Goal: Task Accomplishment & Management: Complete application form

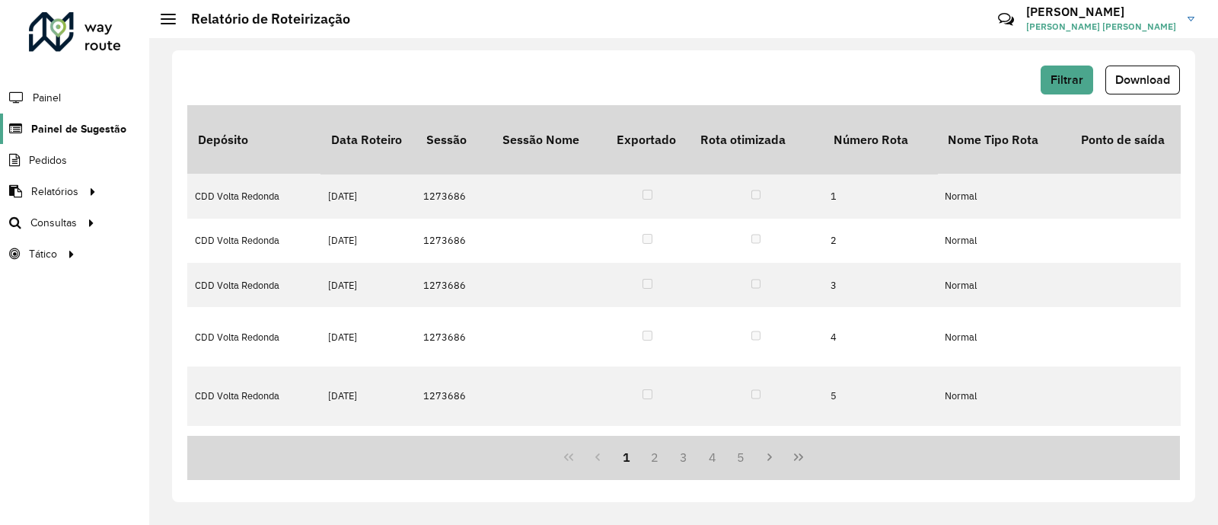
click at [86, 115] on link "Painel de Sugestão" at bounding box center [63, 128] width 126 height 30
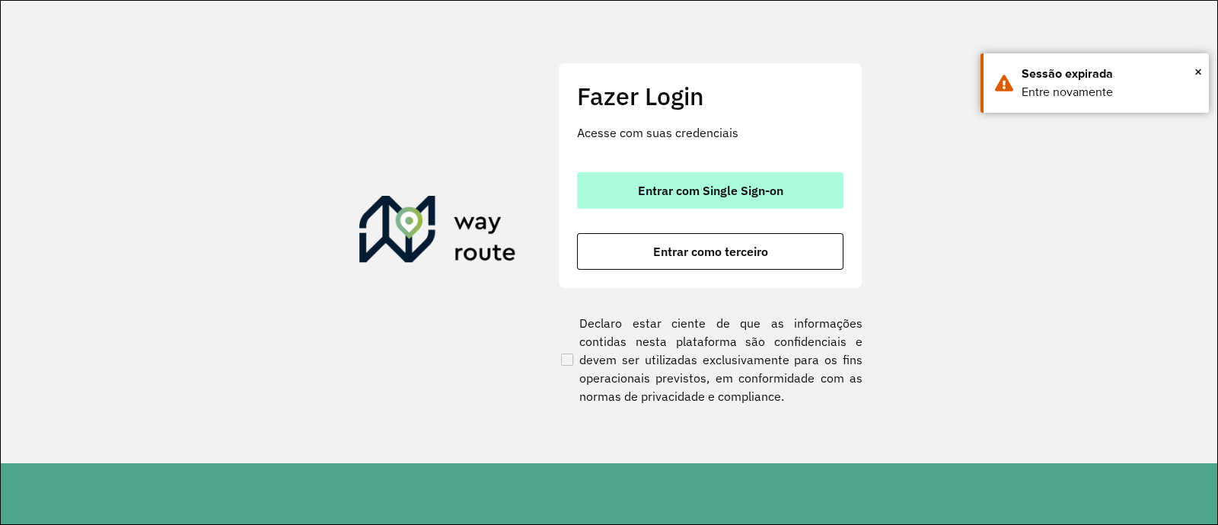
click at [703, 196] on span "Entrar com Single Sign-on" at bounding box center [710, 190] width 145 height 12
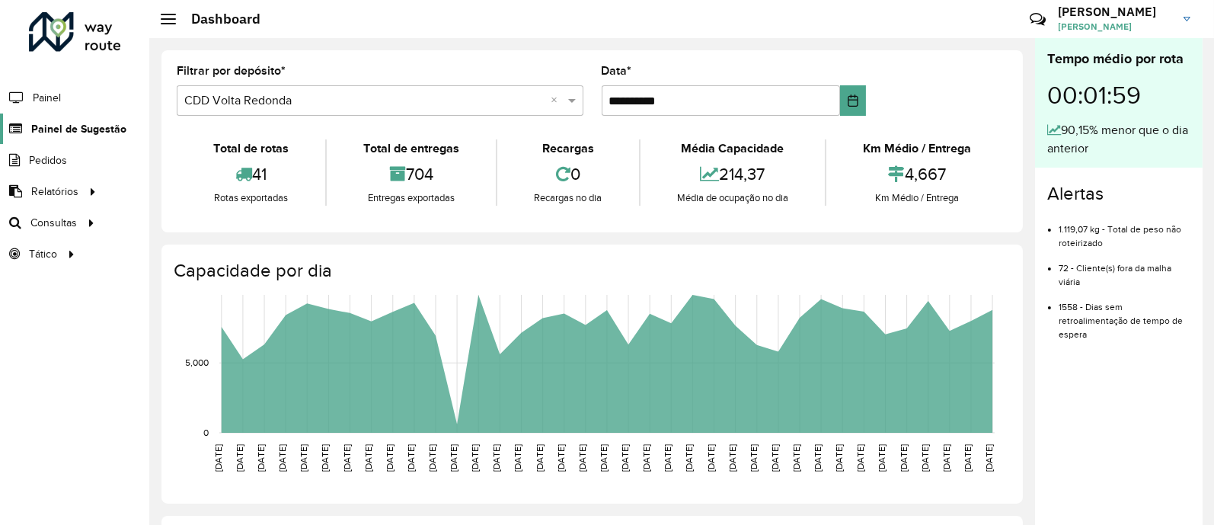
click at [72, 120] on link "Painel de Sugestão" at bounding box center [63, 128] width 126 height 30
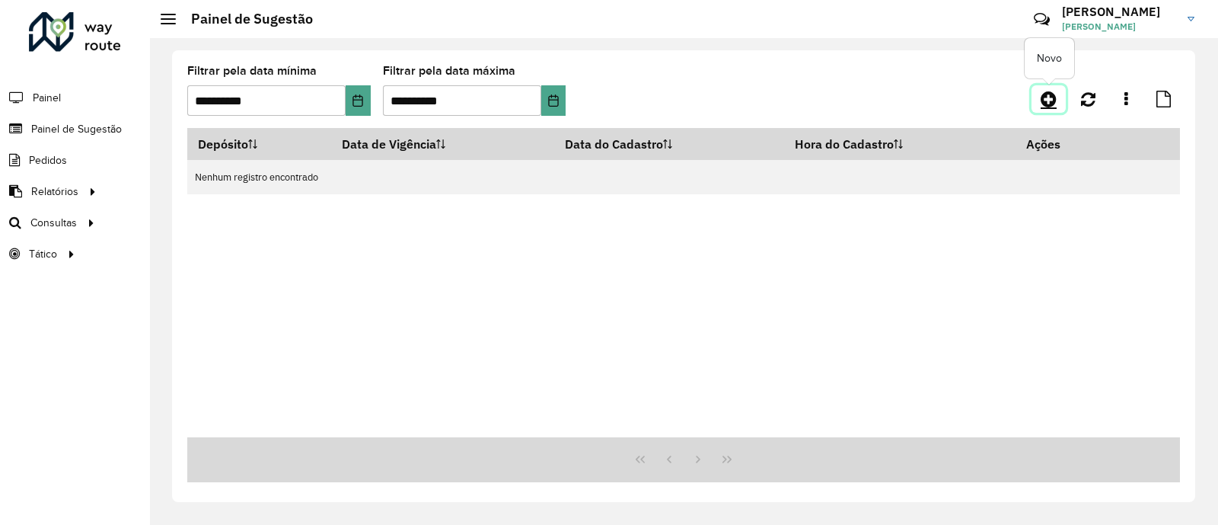
click at [1053, 92] on icon at bounding box center [1049, 99] width 16 height 18
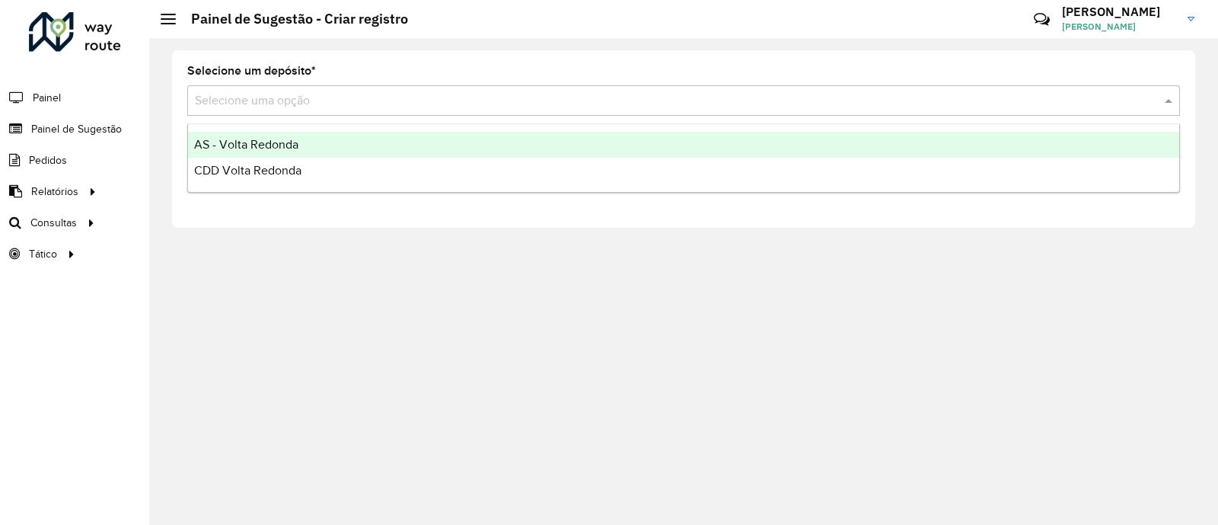
click at [648, 94] on input "text" at bounding box center [668, 101] width 947 height 18
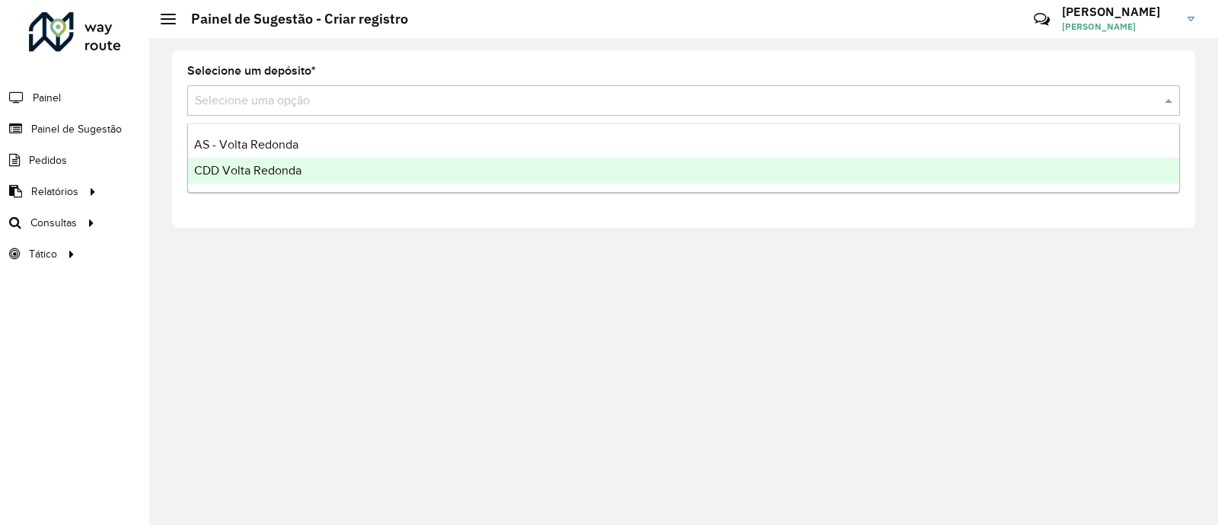
click at [452, 167] on div "CDD Volta Redonda" at bounding box center [683, 171] width 991 height 26
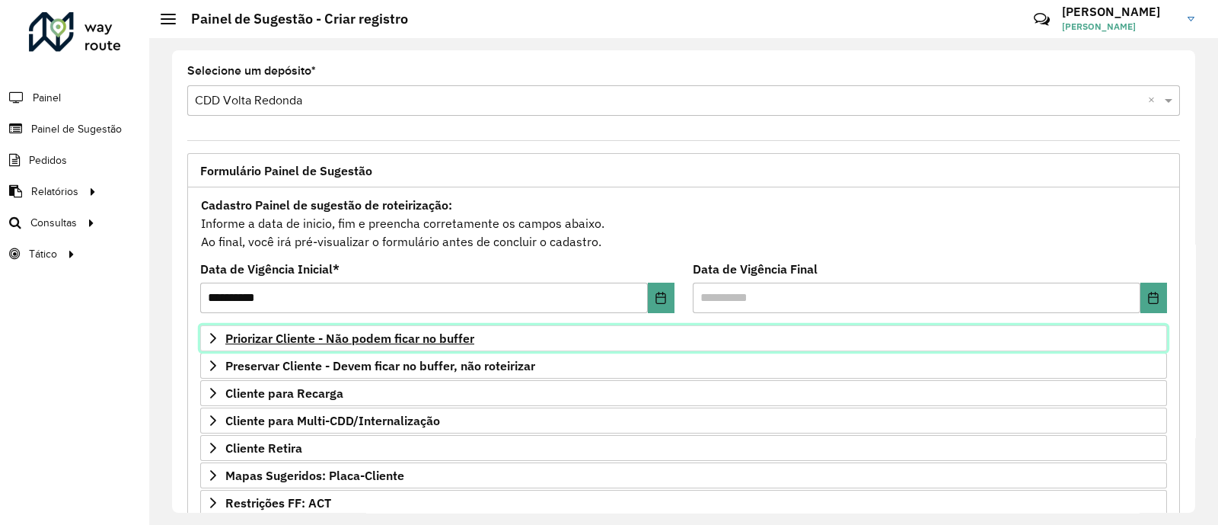
click at [372, 349] on link "Priorizar Cliente - Não podem ficar no buffer" at bounding box center [683, 338] width 967 height 26
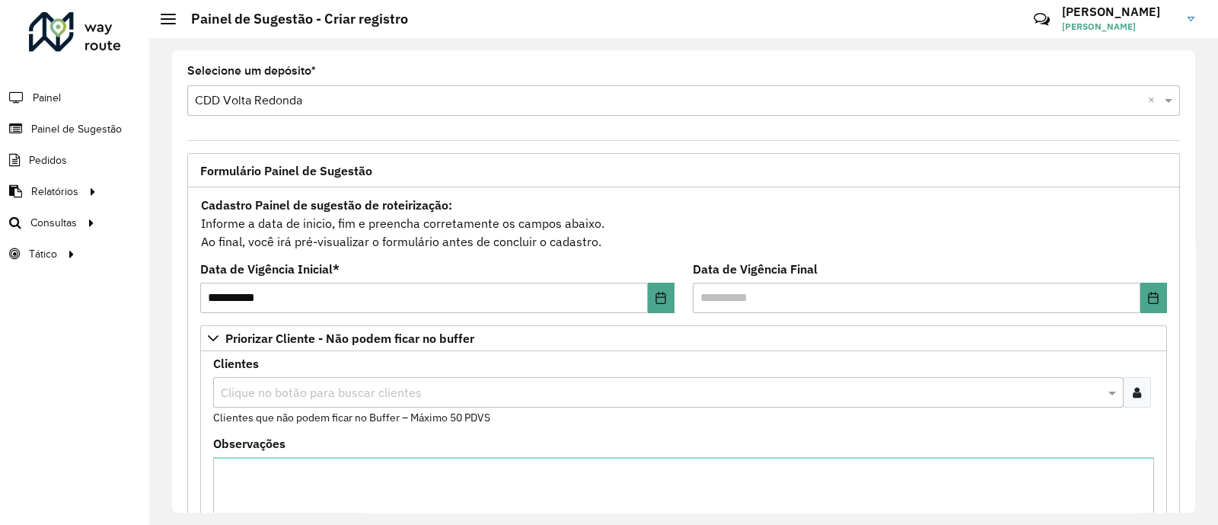
click at [1132, 398] on div at bounding box center [1137, 392] width 28 height 30
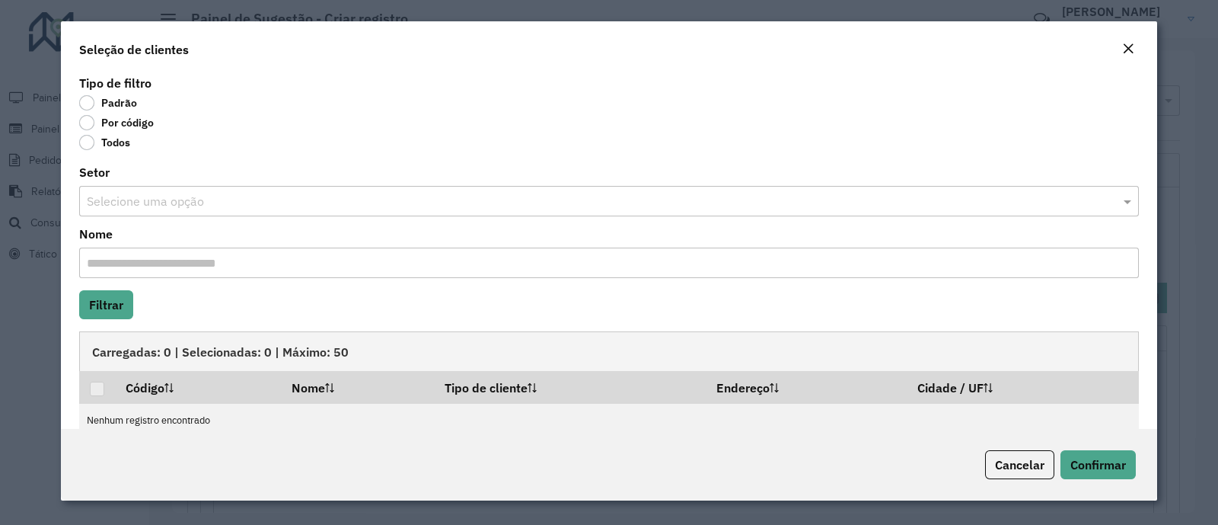
click at [136, 131] on div "Por código" at bounding box center [609, 125] width 1060 height 18
click at [130, 130] on div "Por código" at bounding box center [609, 125] width 1060 height 18
click at [117, 130] on div "Por código" at bounding box center [609, 125] width 1060 height 18
click at [85, 125] on label "Por código" at bounding box center [116, 122] width 75 height 15
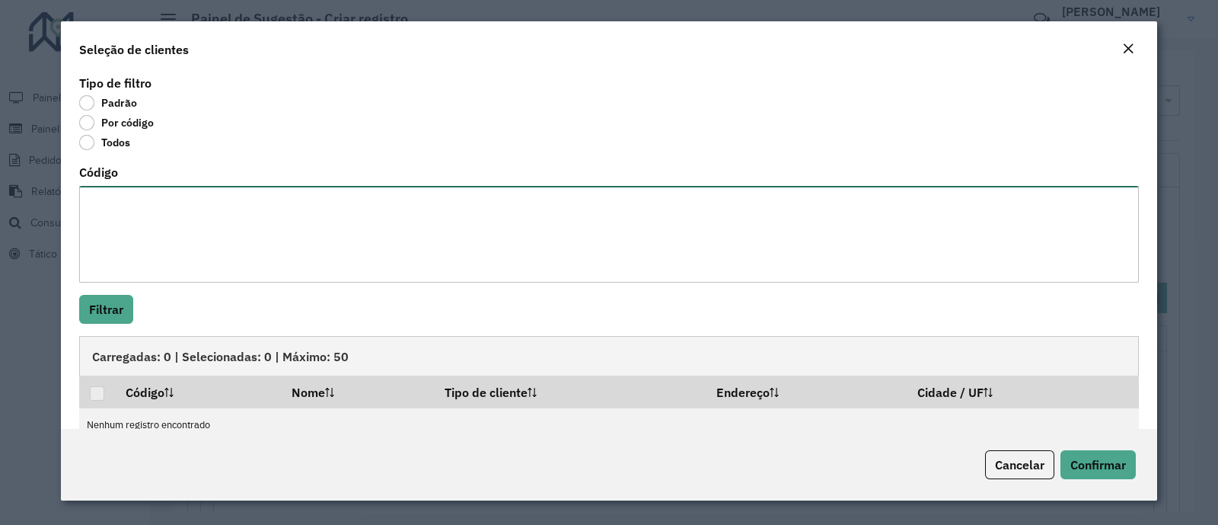
click at [337, 203] on textarea "Código" at bounding box center [609, 234] width 1060 height 97
paste textarea "**********"
type textarea "****** *****"
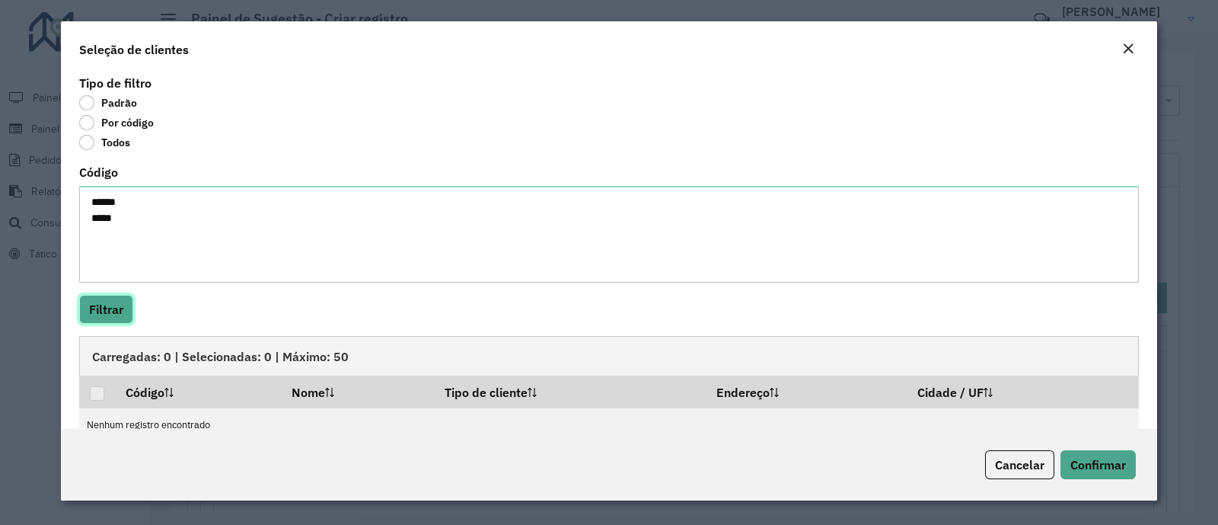
click at [111, 310] on button "Filtrar" at bounding box center [106, 309] width 54 height 29
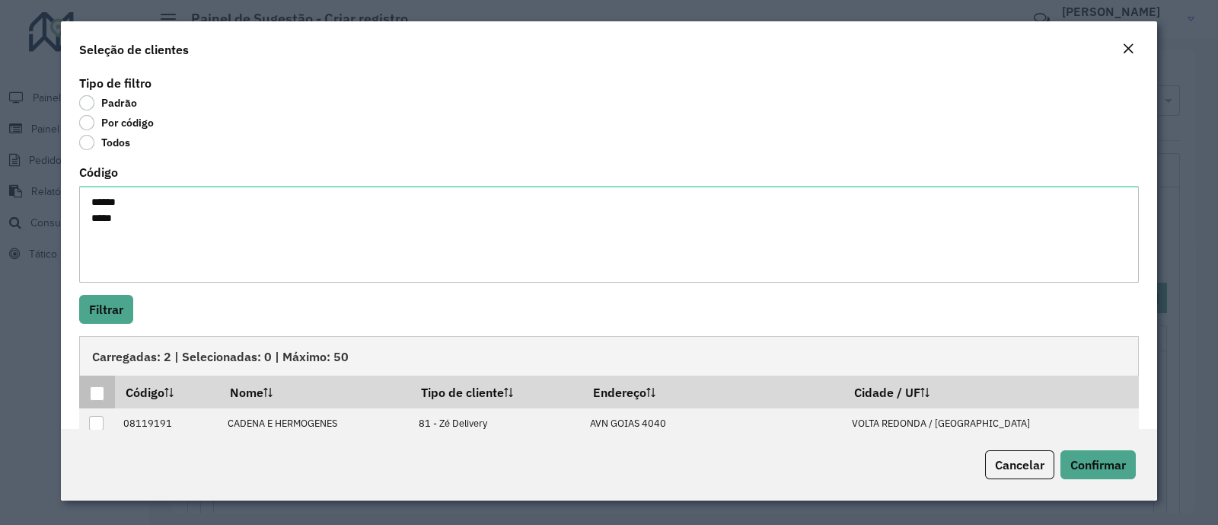
click at [98, 397] on div at bounding box center [97, 393] width 14 height 14
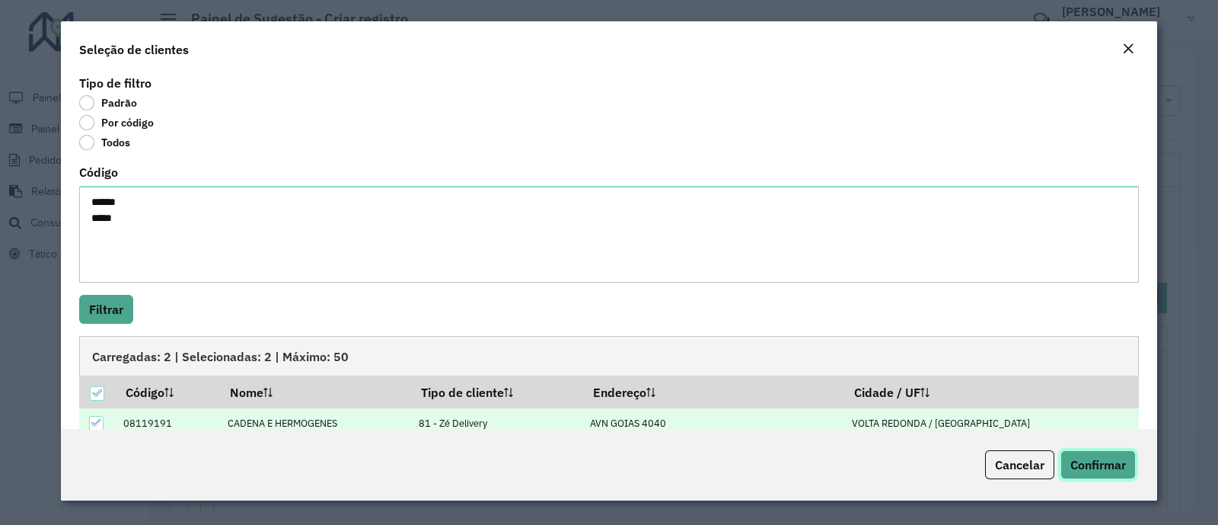
click at [1087, 466] on span "Confirmar" at bounding box center [1098, 464] width 56 height 15
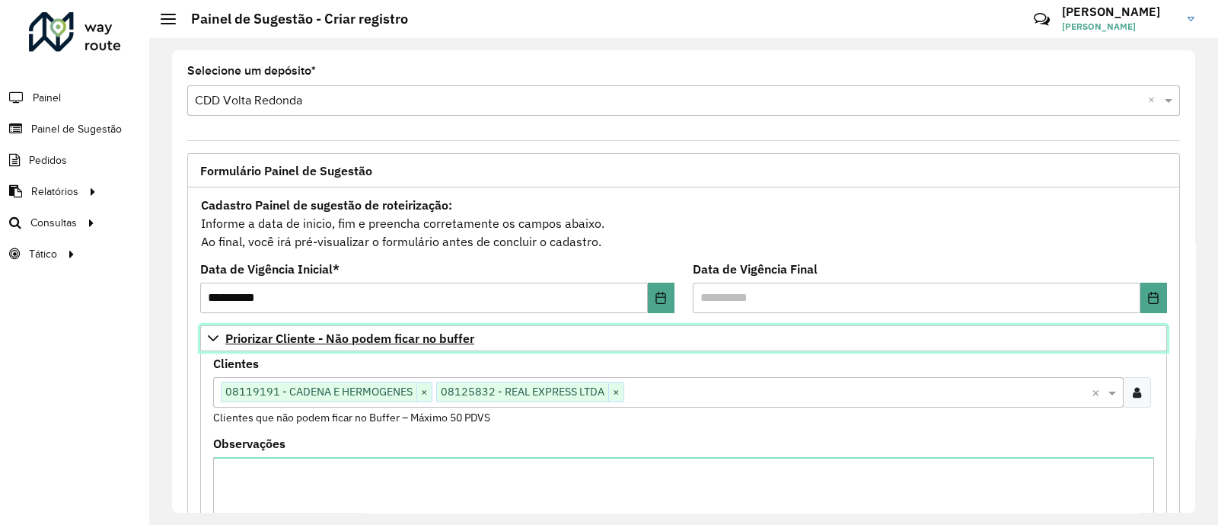
click at [211, 340] on icon at bounding box center [213, 338] width 12 height 12
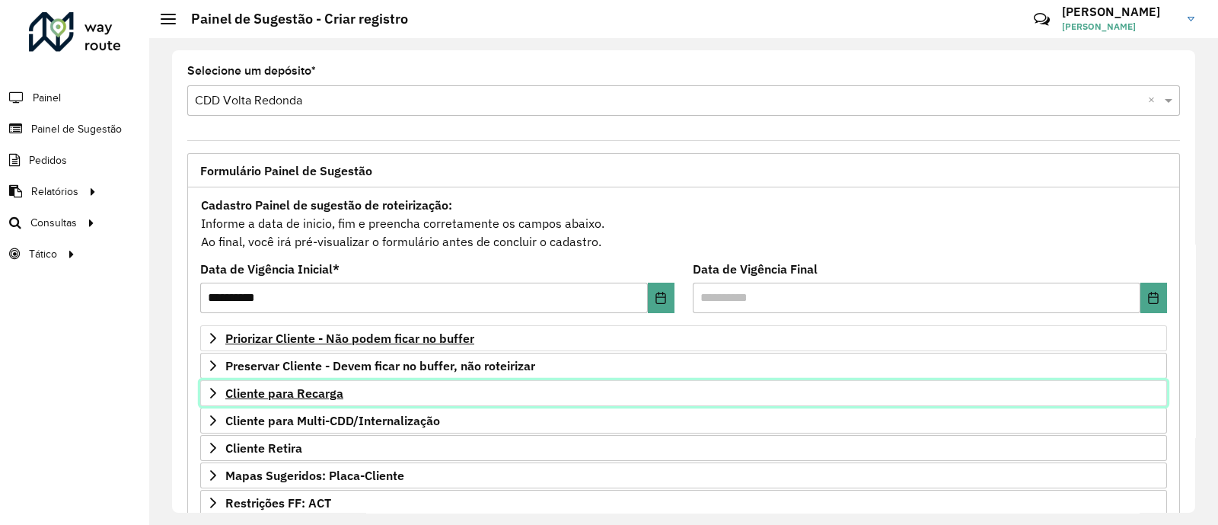
click at [294, 393] on span "Cliente para Recarga" at bounding box center [284, 393] width 118 height 12
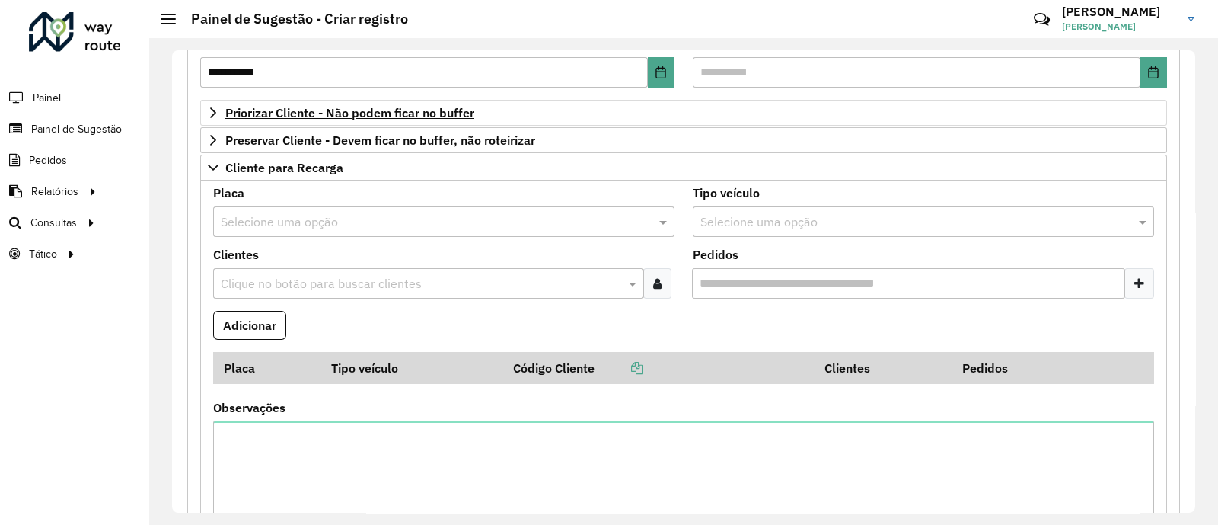
scroll to position [228, 0]
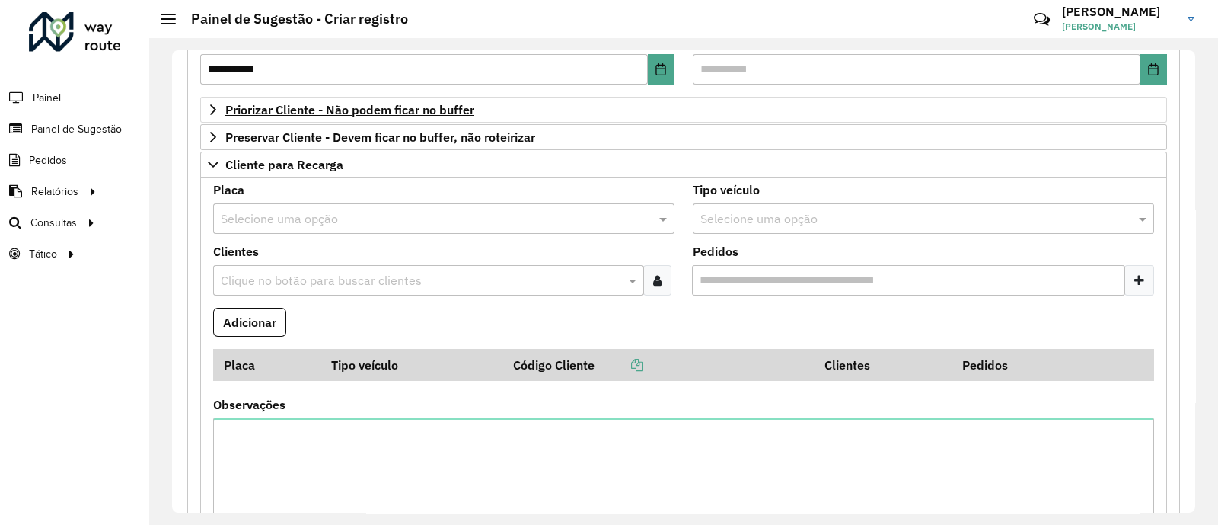
click at [665, 276] on div at bounding box center [657, 280] width 28 height 30
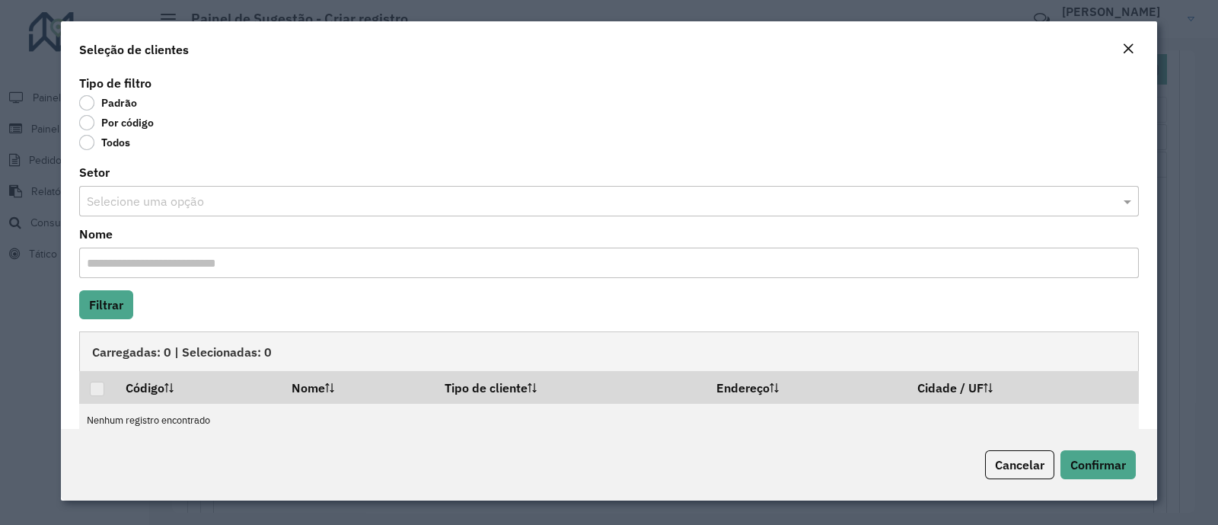
click at [126, 117] on label "Por código" at bounding box center [116, 122] width 75 height 15
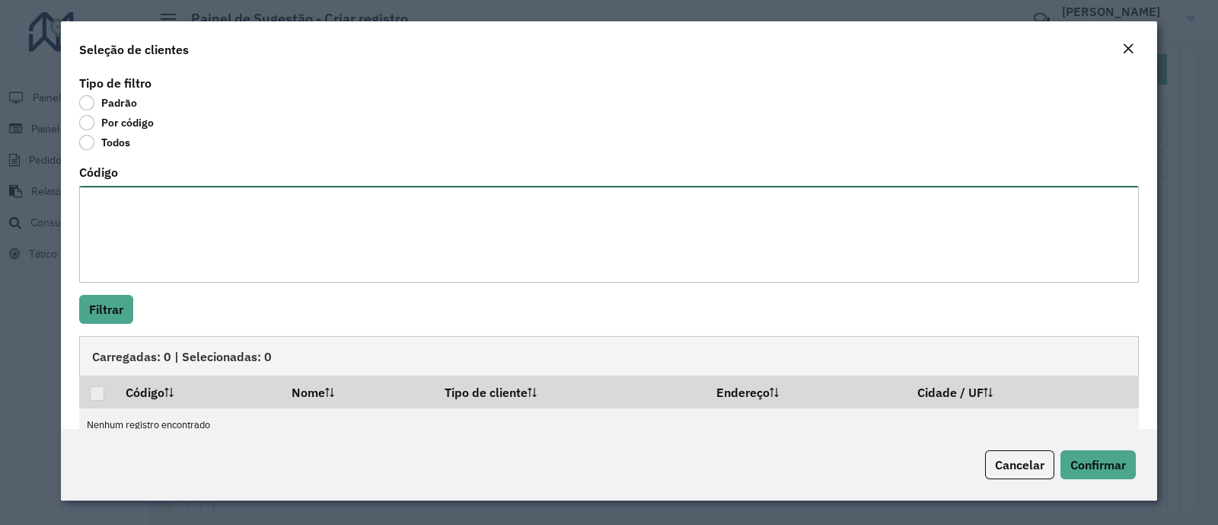
click at [128, 222] on textarea "Código" at bounding box center [609, 234] width 1060 height 97
paste textarea "*****"
type textarea "*****"
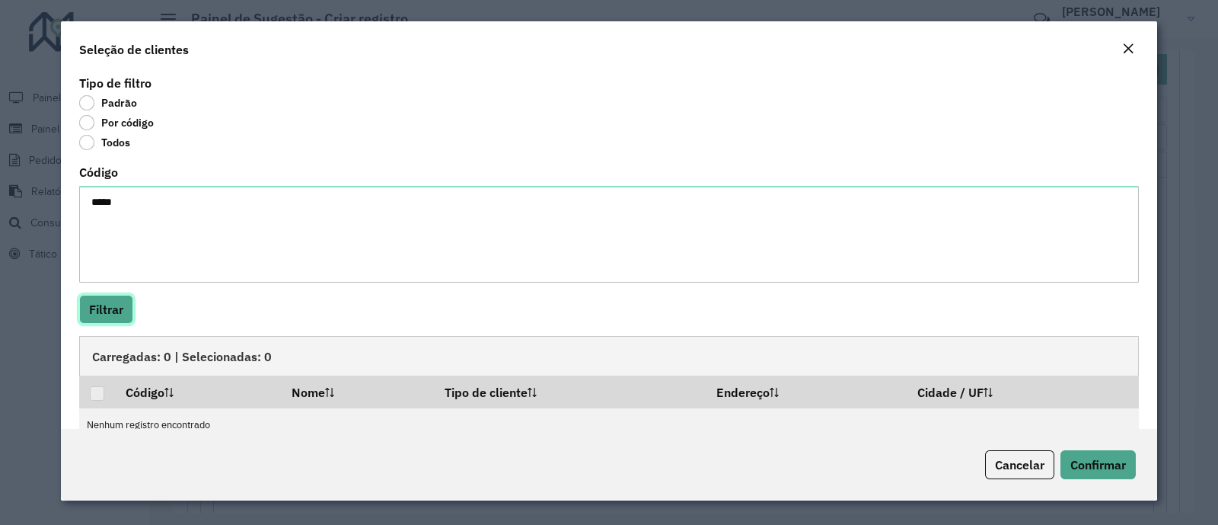
click at [104, 306] on button "Filtrar" at bounding box center [106, 309] width 54 height 29
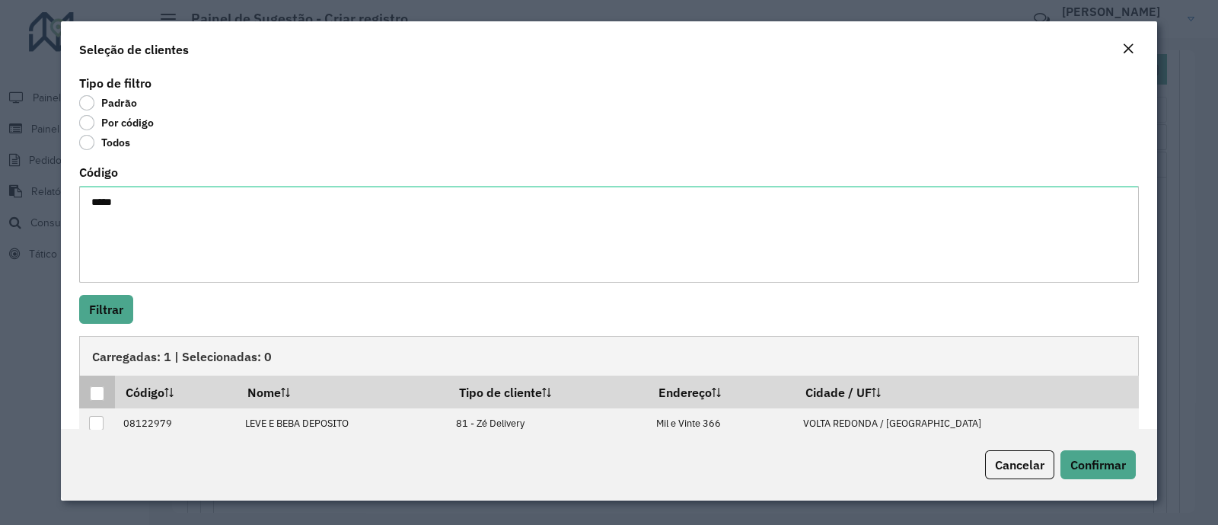
click at [104, 394] on div at bounding box center [97, 393] width 14 height 14
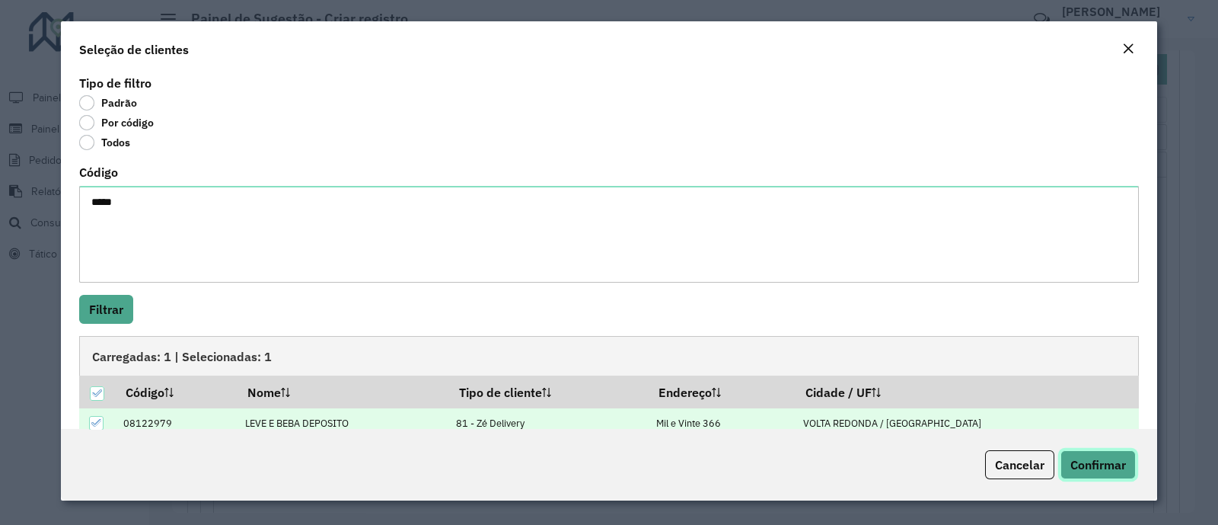
click at [1088, 457] on span "Confirmar" at bounding box center [1098, 464] width 56 height 15
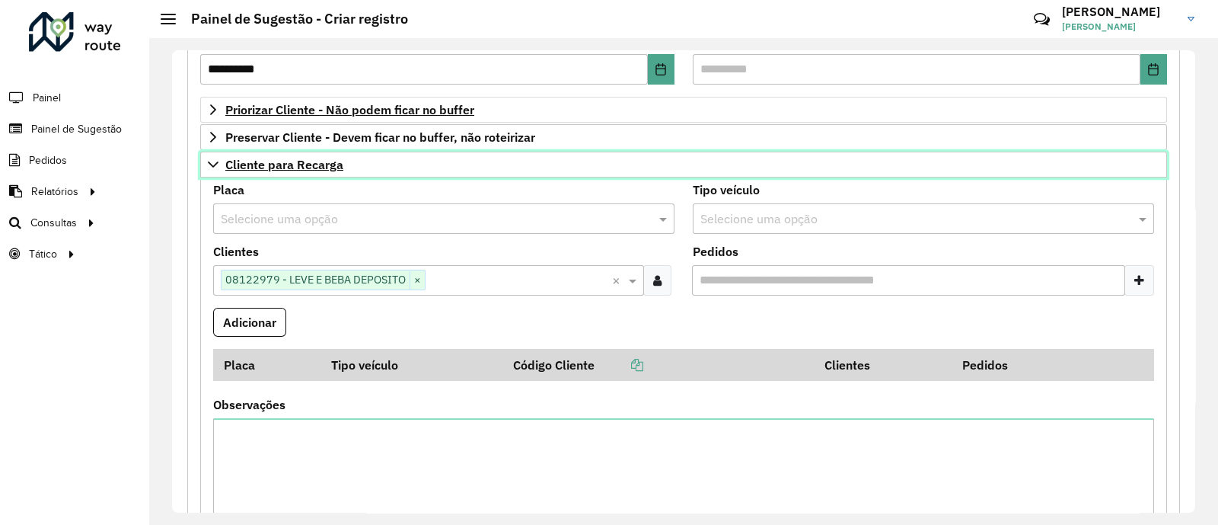
click at [212, 161] on icon at bounding box center [213, 164] width 12 height 12
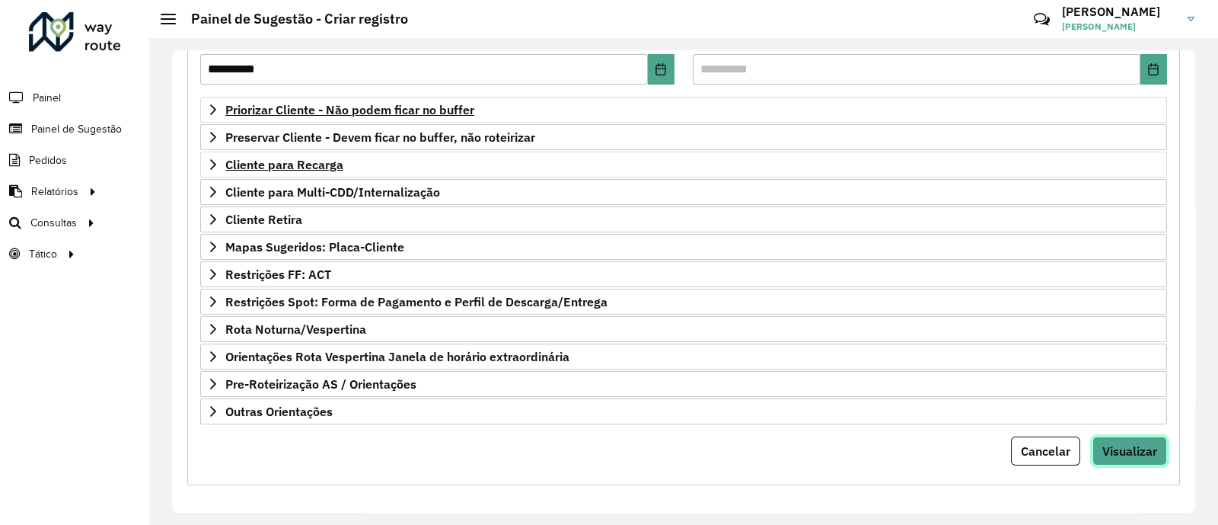
click at [1130, 453] on span "Visualizar" at bounding box center [1129, 450] width 55 height 15
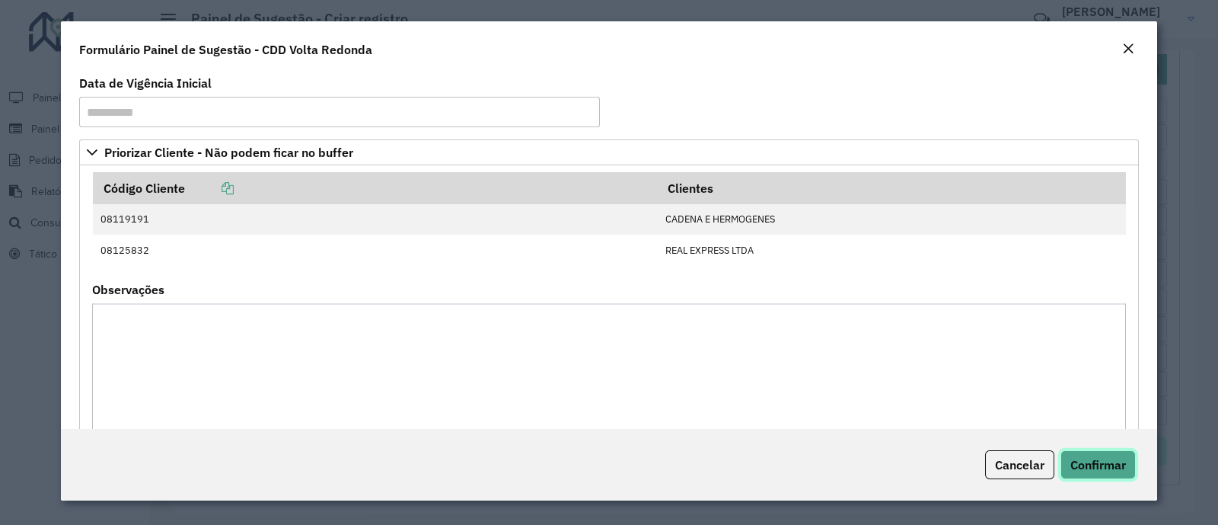
click at [1130, 453] on button "Confirmar" at bounding box center [1097, 464] width 75 height 29
